Goal: Task Accomplishment & Management: Complete application form

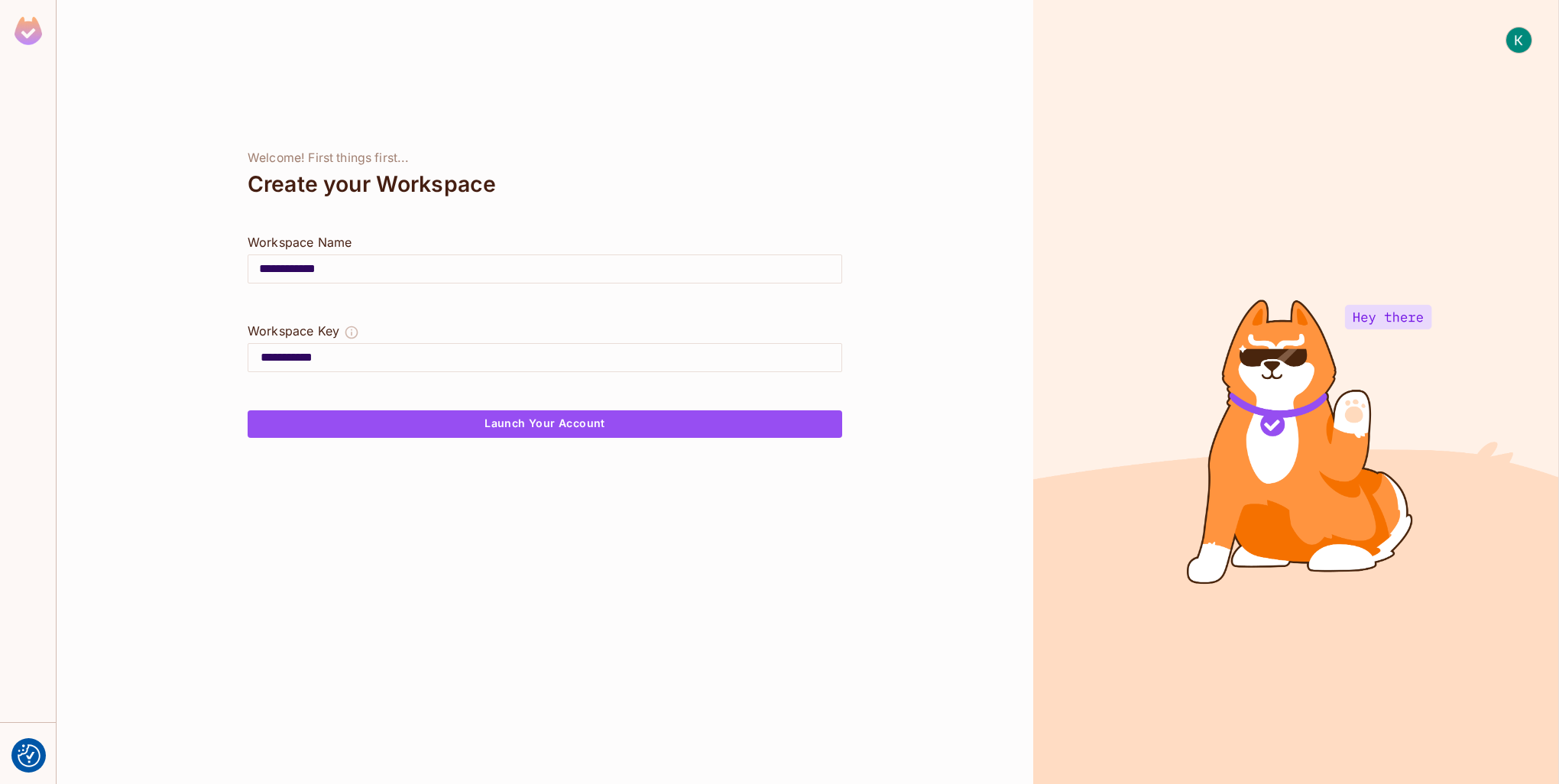
click at [304, 66] on div "**********" at bounding box center [545, 392] width 976 height 784
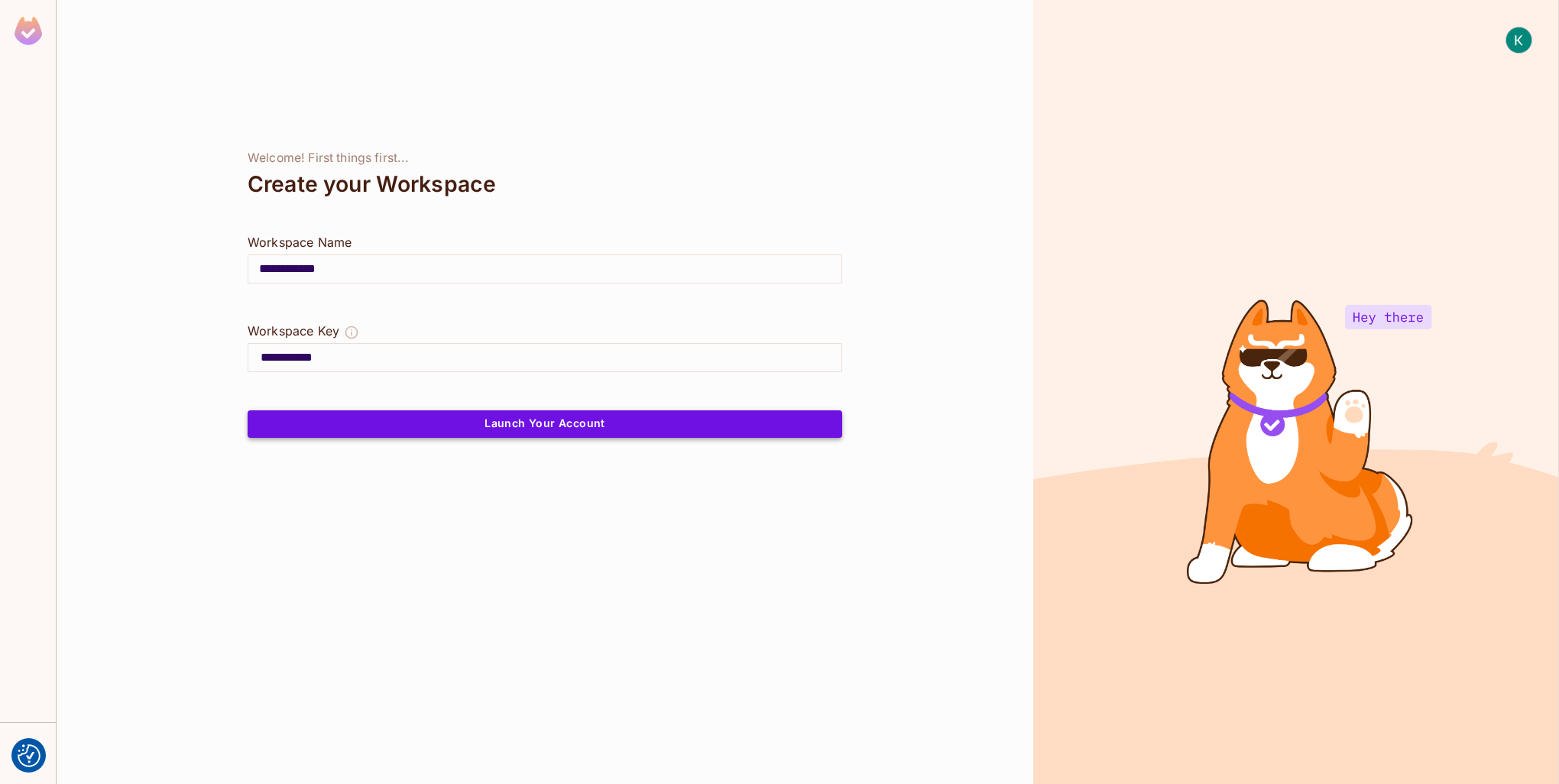
click at [636, 428] on button "Launch Your Account" at bounding box center [545, 424] width 594 height 28
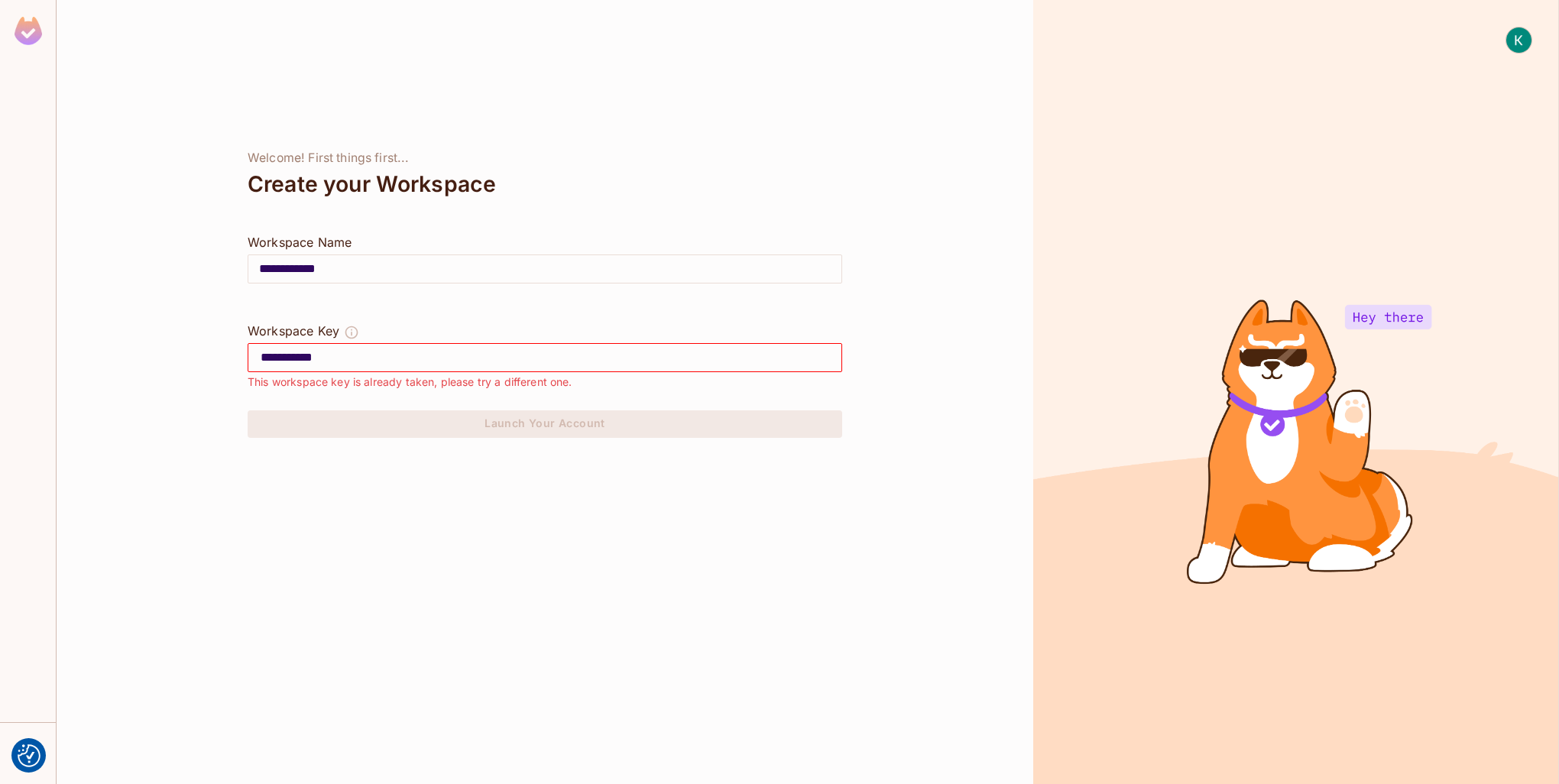
click at [34, 34] on img at bounding box center [28, 31] width 28 height 28
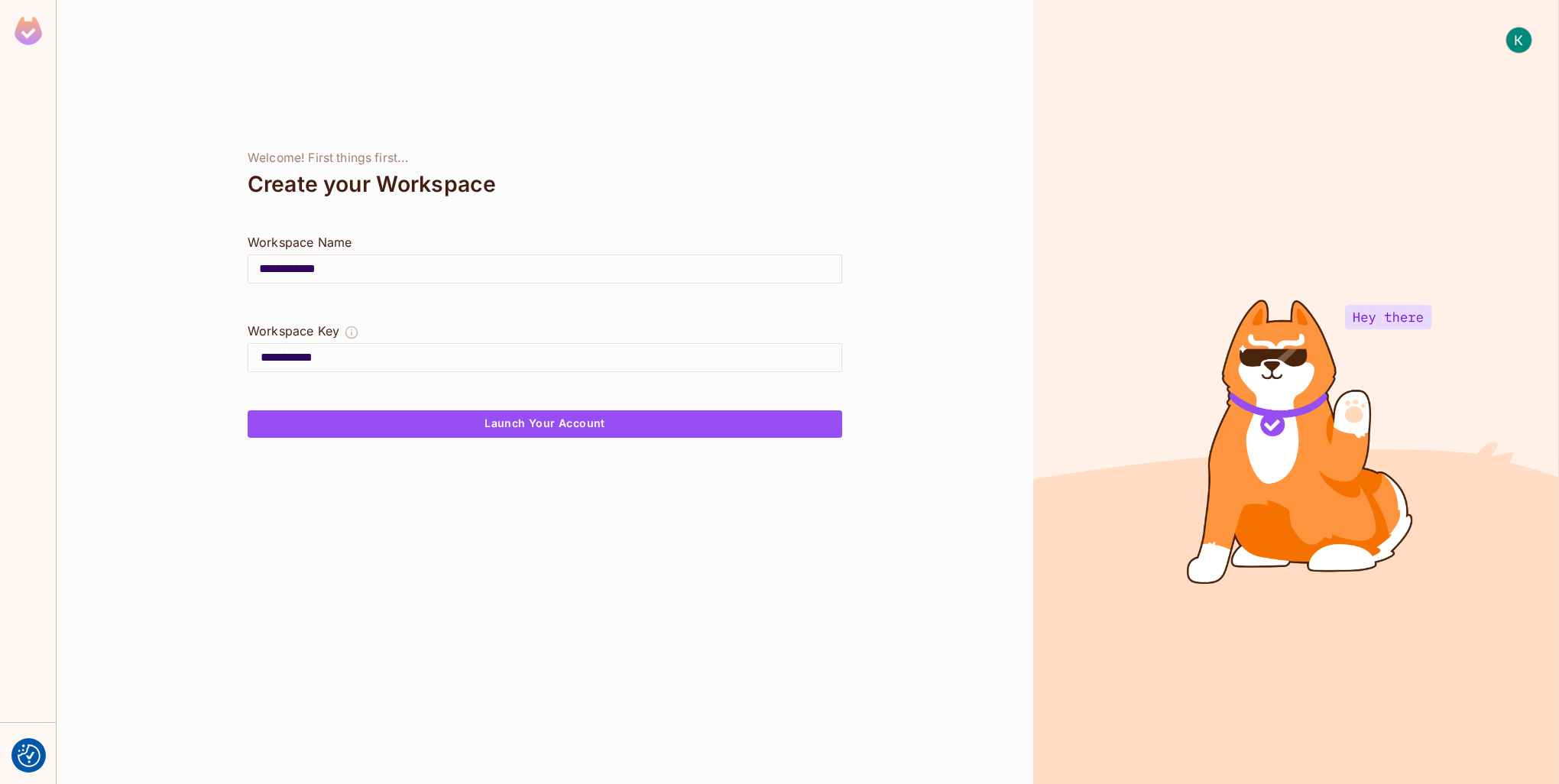
click at [34, 34] on img at bounding box center [28, 31] width 28 height 28
click at [1513, 41] on img at bounding box center [1518, 40] width 25 height 25
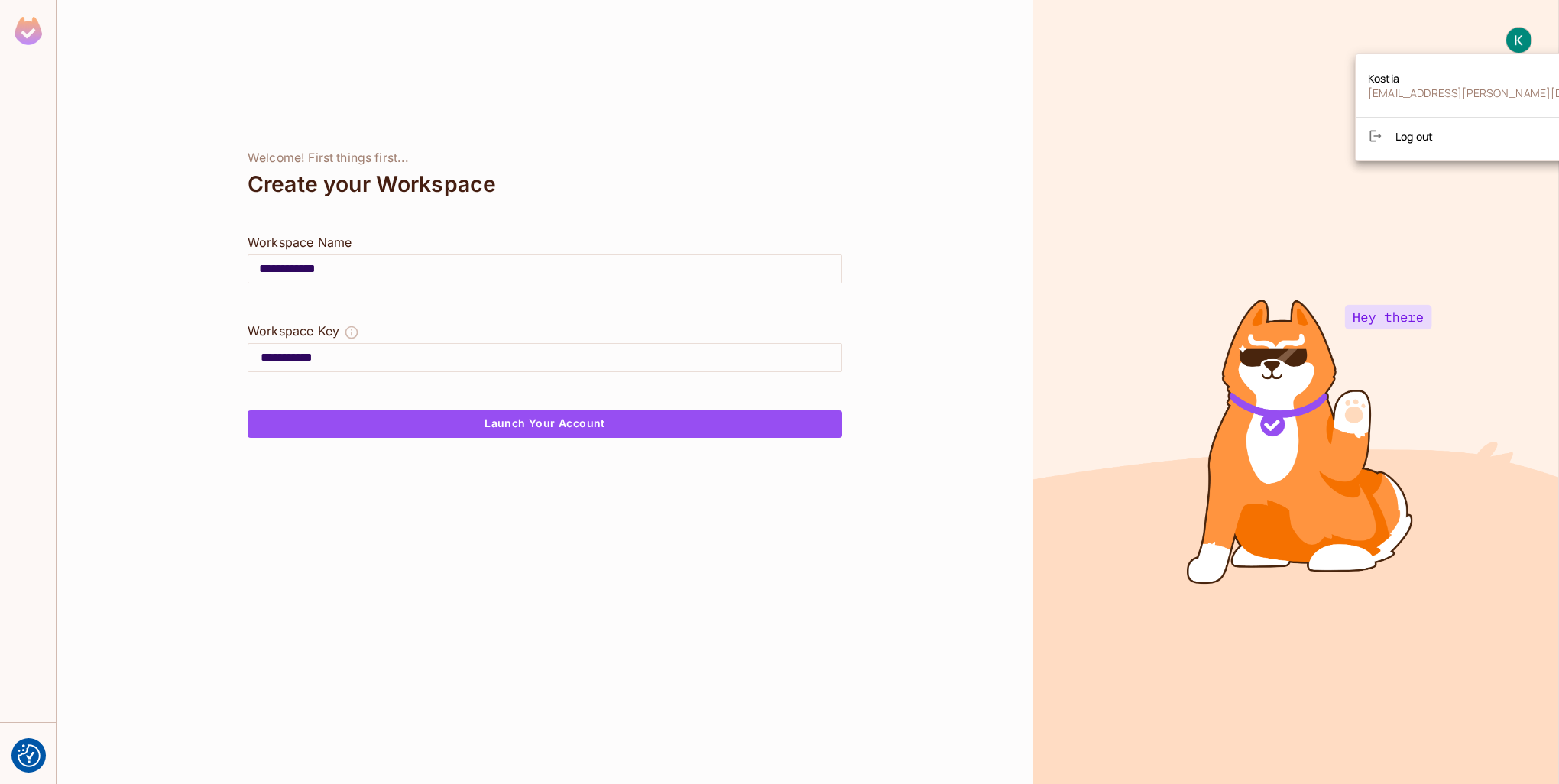
click at [1460, 28] on div at bounding box center [780, 392] width 1559 height 784
